Goal: Information Seeking & Learning: Check status

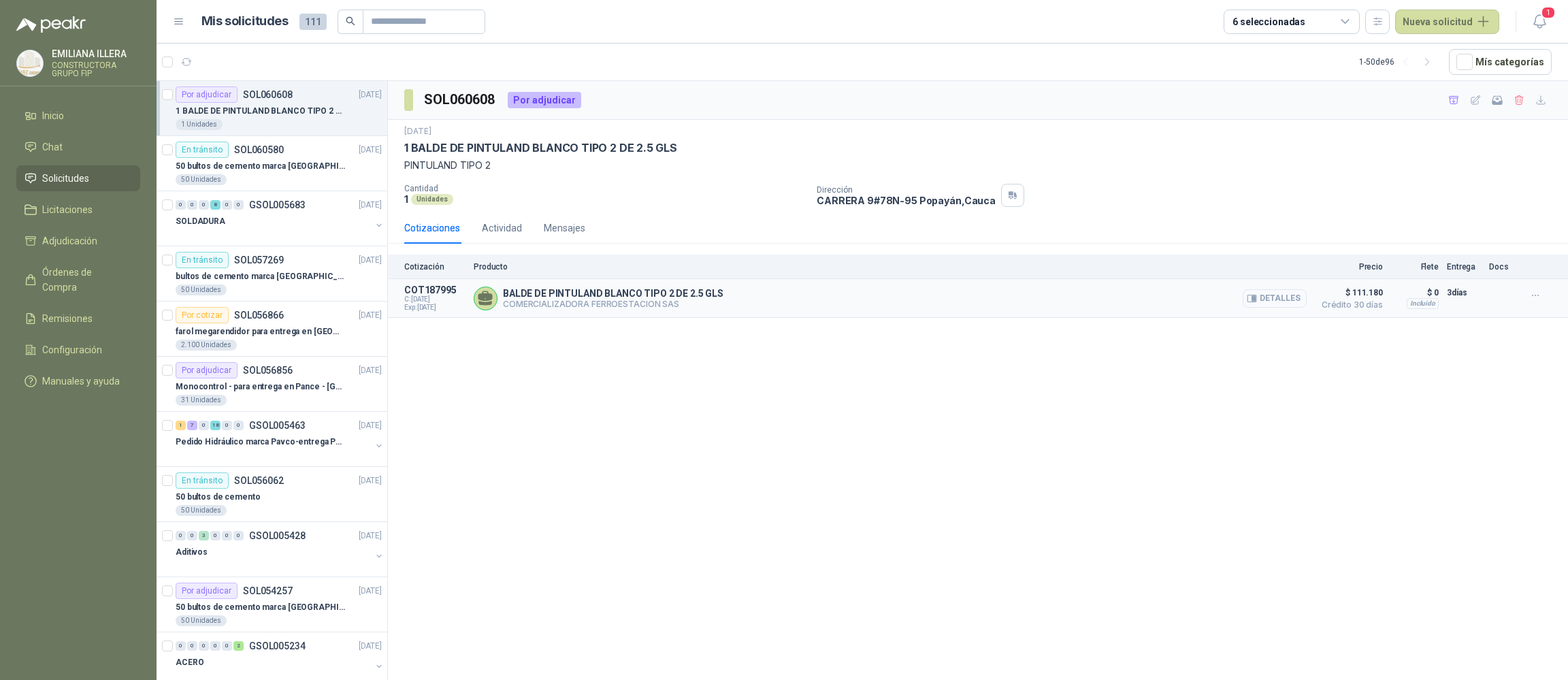
click at [1268, 296] on button "Detalles" at bounding box center [1274, 298] width 64 height 19
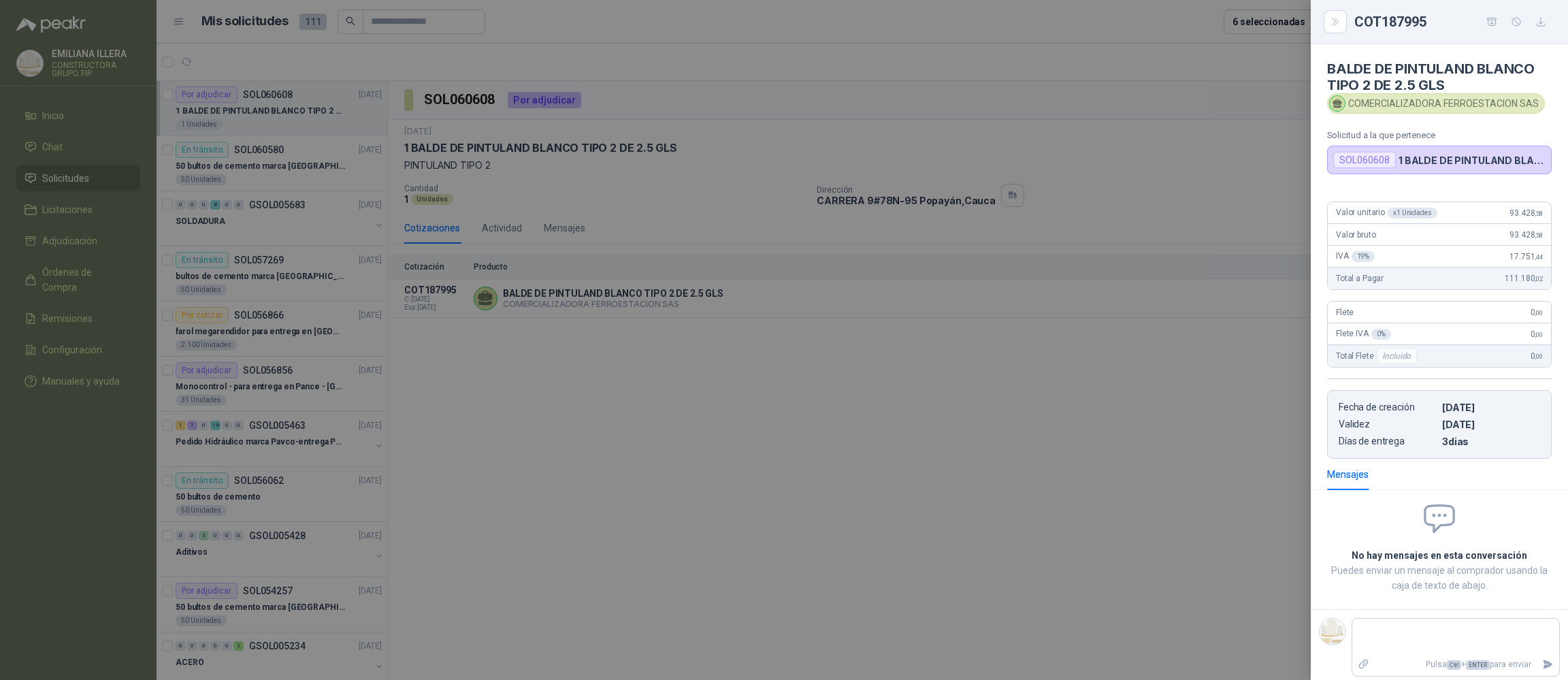
drag, startPoint x: 1051, startPoint y: 497, endPoint x: 1139, endPoint y: 330, distance: 188.8
click at [1051, 497] on div at bounding box center [784, 340] width 1568 height 680
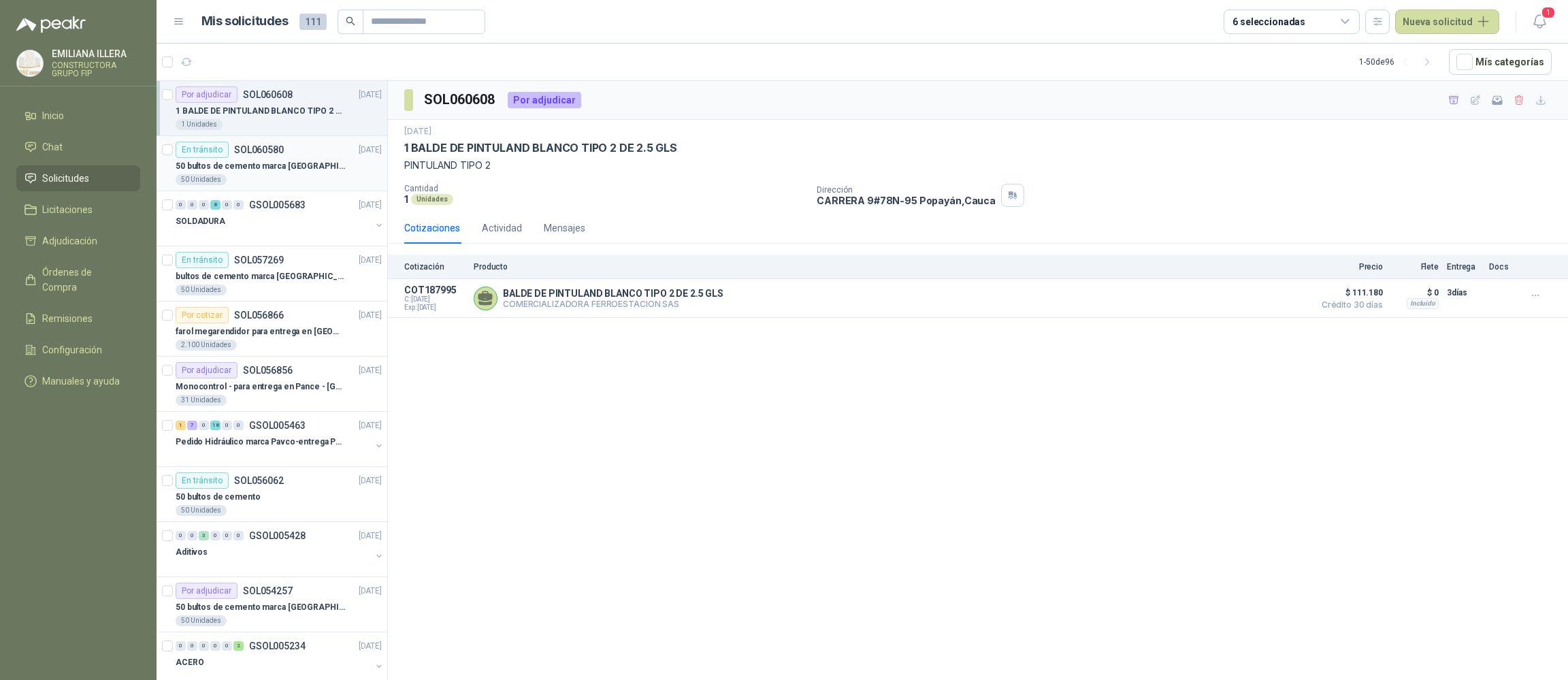
click at [288, 161] on p "50 bultos de cemento marca [GEOGRAPHIC_DATA][PERSON_NAME]" at bounding box center [260, 167] width 170 height 13
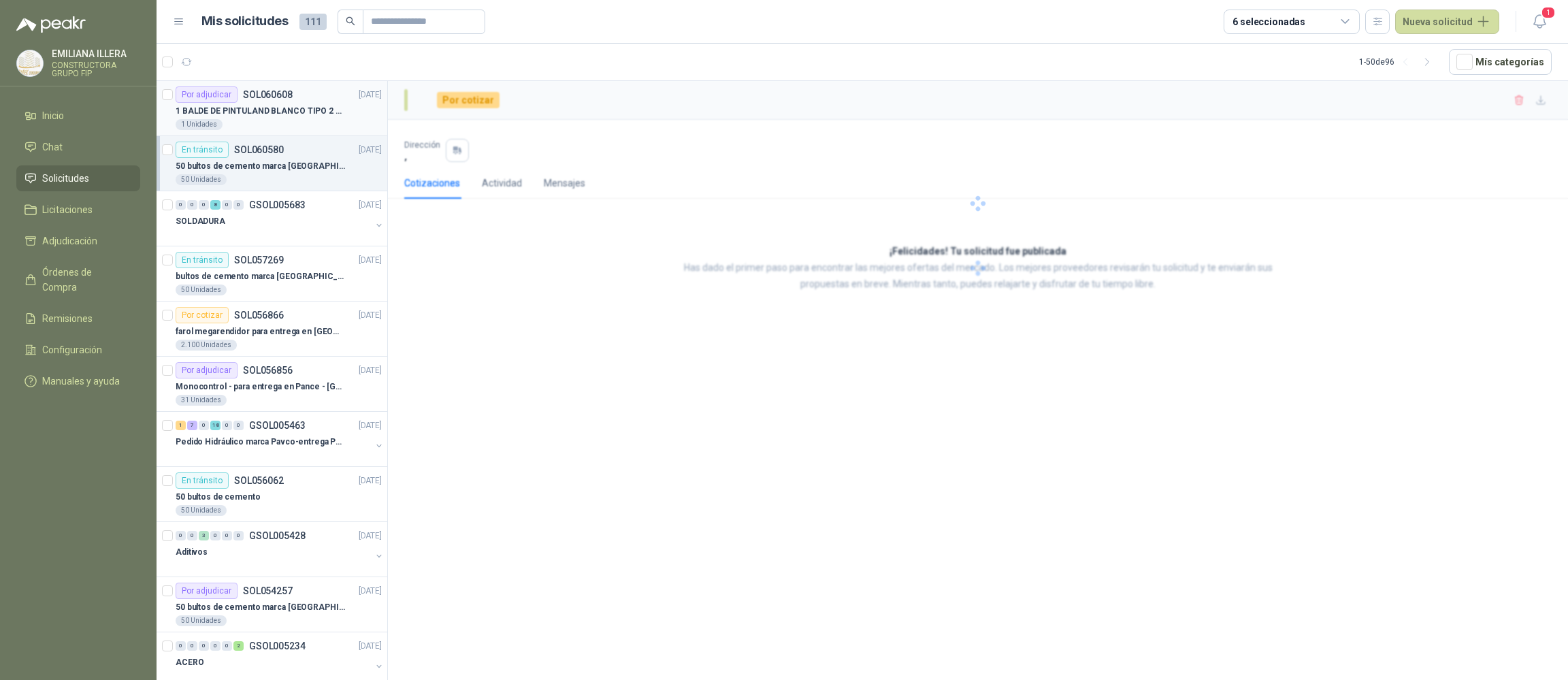
click at [260, 109] on p "1 BALDE DE PINTULAND BLANCO TIPO 2 DE 2.5 GLS" at bounding box center [260, 111] width 170 height 13
